Goal: Find specific page/section: Find specific page/section

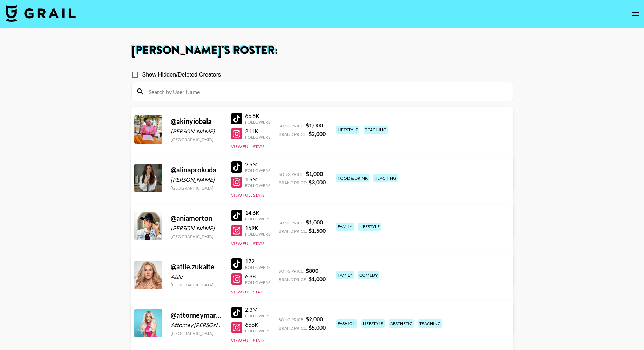
click at [56, 13] on img at bounding box center [41, 13] width 70 height 17
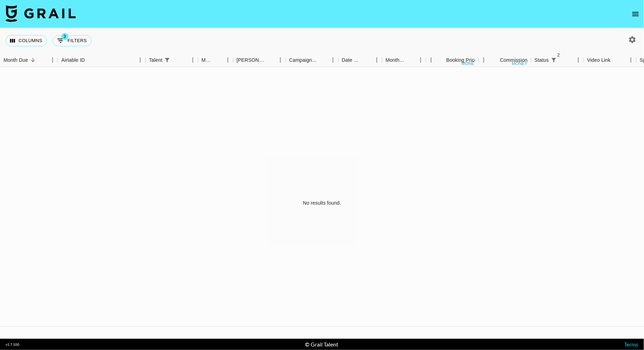
click at [80, 29] on div "Columns 3 Filters + Booking" at bounding box center [50, 40] width 89 height 25
click at [78, 36] on button "3 Filters" at bounding box center [72, 40] width 39 height 11
select select "status"
select select "isNotAnyOf"
select select "status"
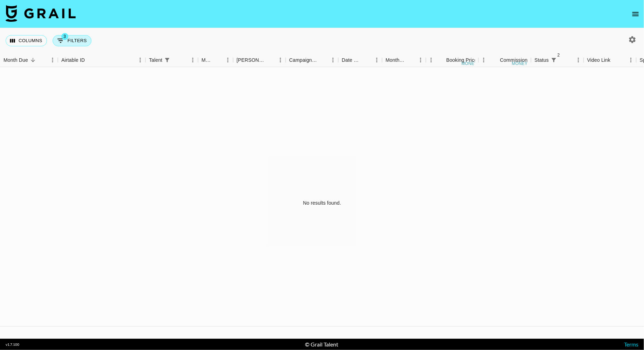
select select "not"
select select "approved"
select select "talentName"
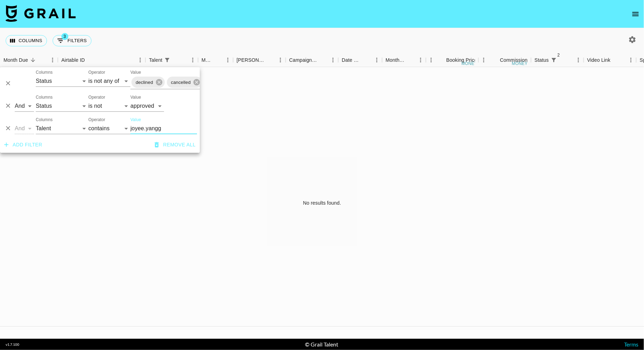
click at [149, 128] on input "joyee.yangg" at bounding box center [164, 128] width 67 height 11
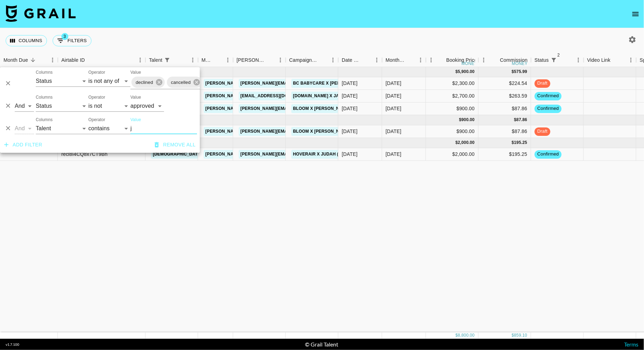
type input "j"
click at [299, 205] on div "[DATE] ( 3 ) $ 5,900.00 $ 575.99 recFj1iDEGiUW6r1k [PERSON_NAME] [PERSON_NAME][…" at bounding box center [516, 199] width 1033 height 265
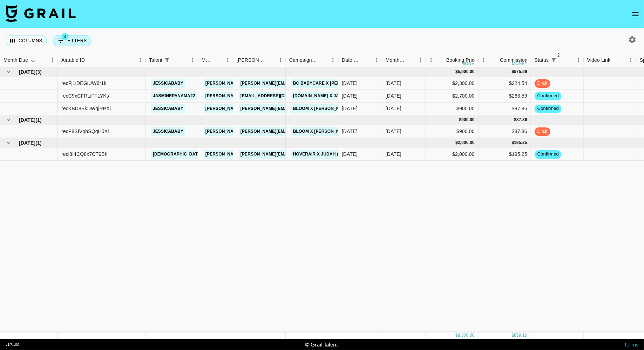
click at [73, 36] on button "3 Filters" at bounding box center [72, 40] width 39 height 11
select select "status"
select select "isNotAnyOf"
select select "status"
select select "not"
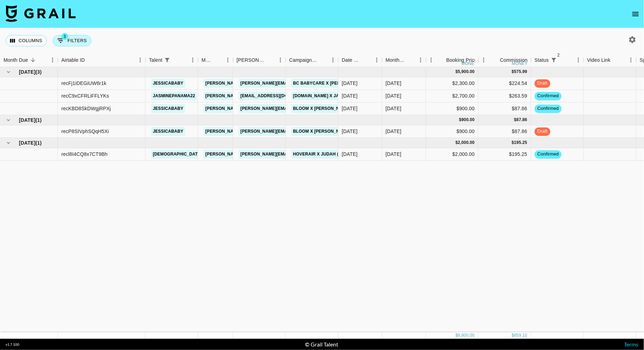
select select "approved"
select select "talentName"
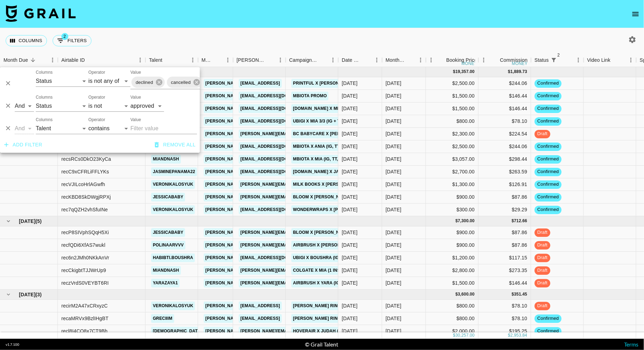
click at [305, 41] on div "Columns 2 Filters + Booking" at bounding box center [322, 40] width 644 height 25
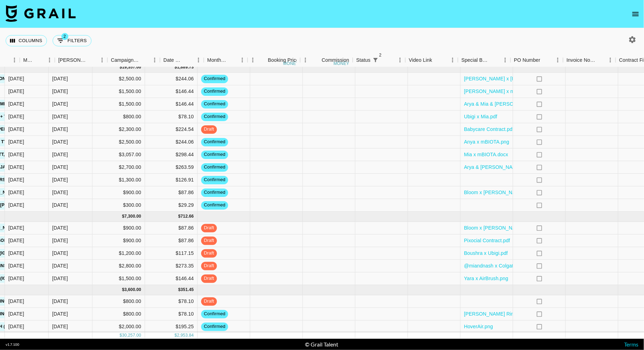
scroll to position [5, 388]
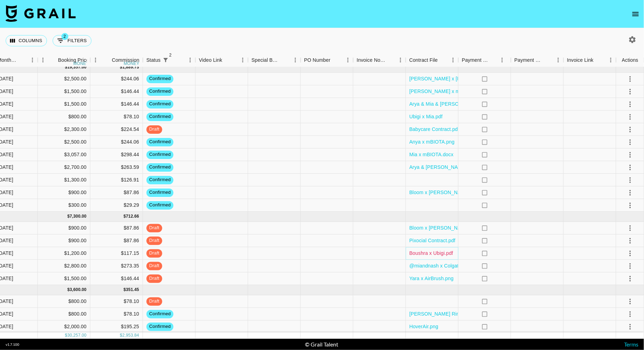
click at [431, 252] on link "Boushra x Ubigi.pdf" at bounding box center [432, 252] width 44 height 7
